Goal: Information Seeking & Learning: Learn about a topic

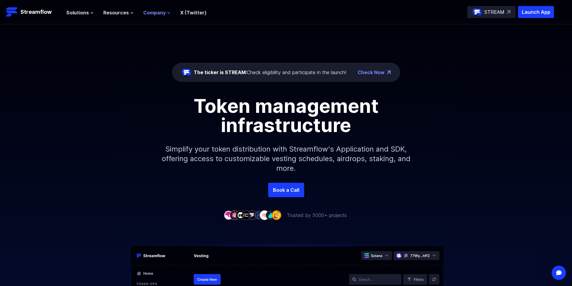
click at [146, 14] on span "Company" at bounding box center [154, 12] width 23 height 7
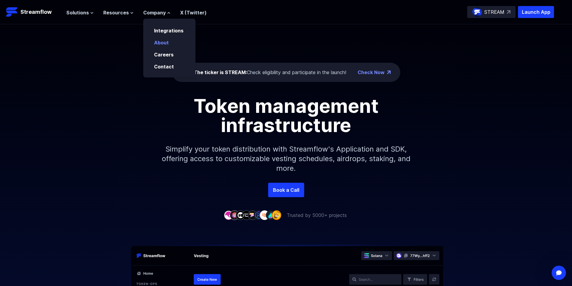
click at [162, 44] on link "About" at bounding box center [161, 43] width 15 height 6
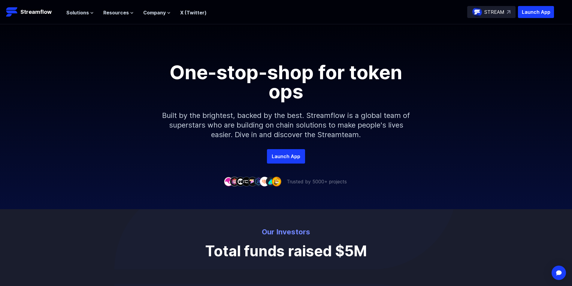
scroll to position [1, 0]
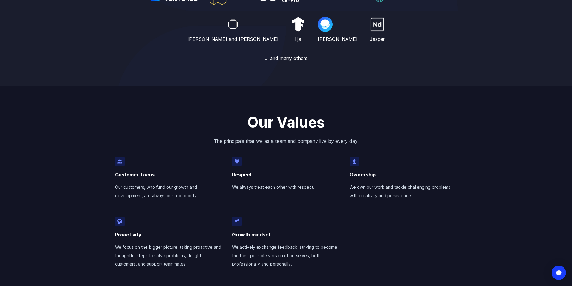
drag, startPoint x: 318, startPoint y: 100, endPoint x: 311, endPoint y: 113, distance: 14.1
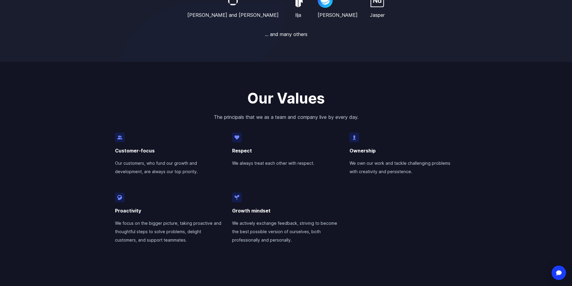
scroll to position [395, 0]
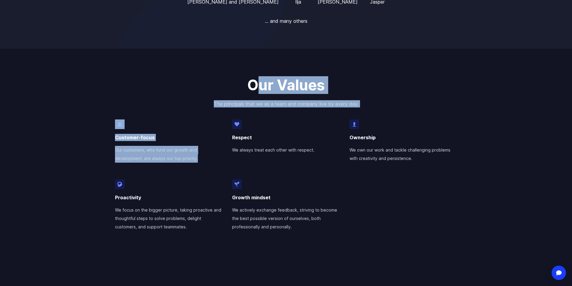
drag, startPoint x: 256, startPoint y: 86, endPoint x: 317, endPoint y: 109, distance: 65.1
click at [317, 109] on div "Our Values The principals that we as a team and company live by every day. Cust…" at bounding box center [286, 168] width 572 height 238
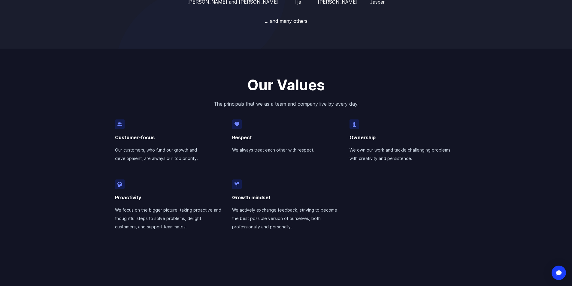
drag, startPoint x: 110, startPoint y: 208, endPoint x: 199, endPoint y: 230, distance: 91.8
click at [199, 230] on div "Our Values The principals that we as a team and company live by every day. Cust…" at bounding box center [286, 168] width 572 height 238
click at [199, 230] on p "We focus on the bigger picture, taking proactive and thoughtful steps to solve …" at bounding box center [169, 216] width 108 height 30
drag, startPoint x: 231, startPoint y: 212, endPoint x: 308, endPoint y: 239, distance: 80.6
click at [308, 239] on div "Our Values The principals that we as a team and company live by every day. Cust…" at bounding box center [286, 168] width 572 height 238
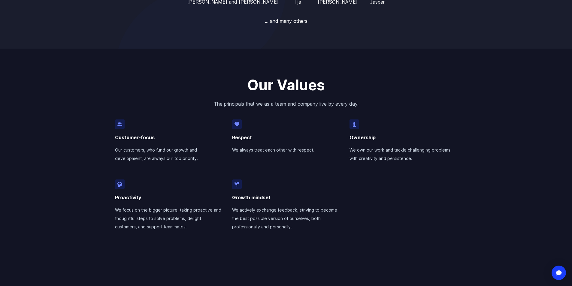
click at [308, 239] on div "Our Values The principals that we as a team and company live by every day. Cust…" at bounding box center [286, 168] width 572 height 238
